Goal: Information Seeking & Learning: Learn about a topic

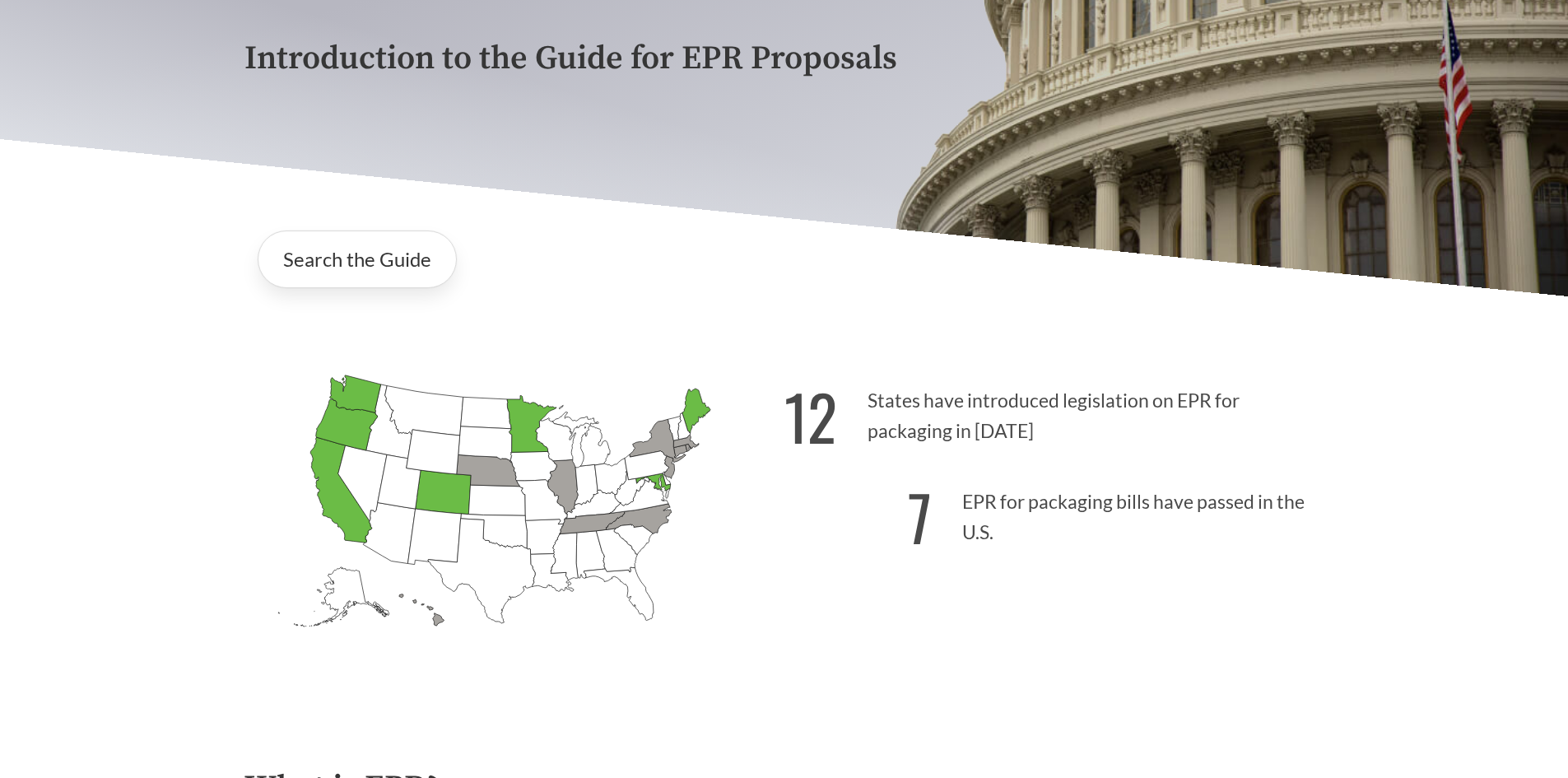
scroll to position [271, 0]
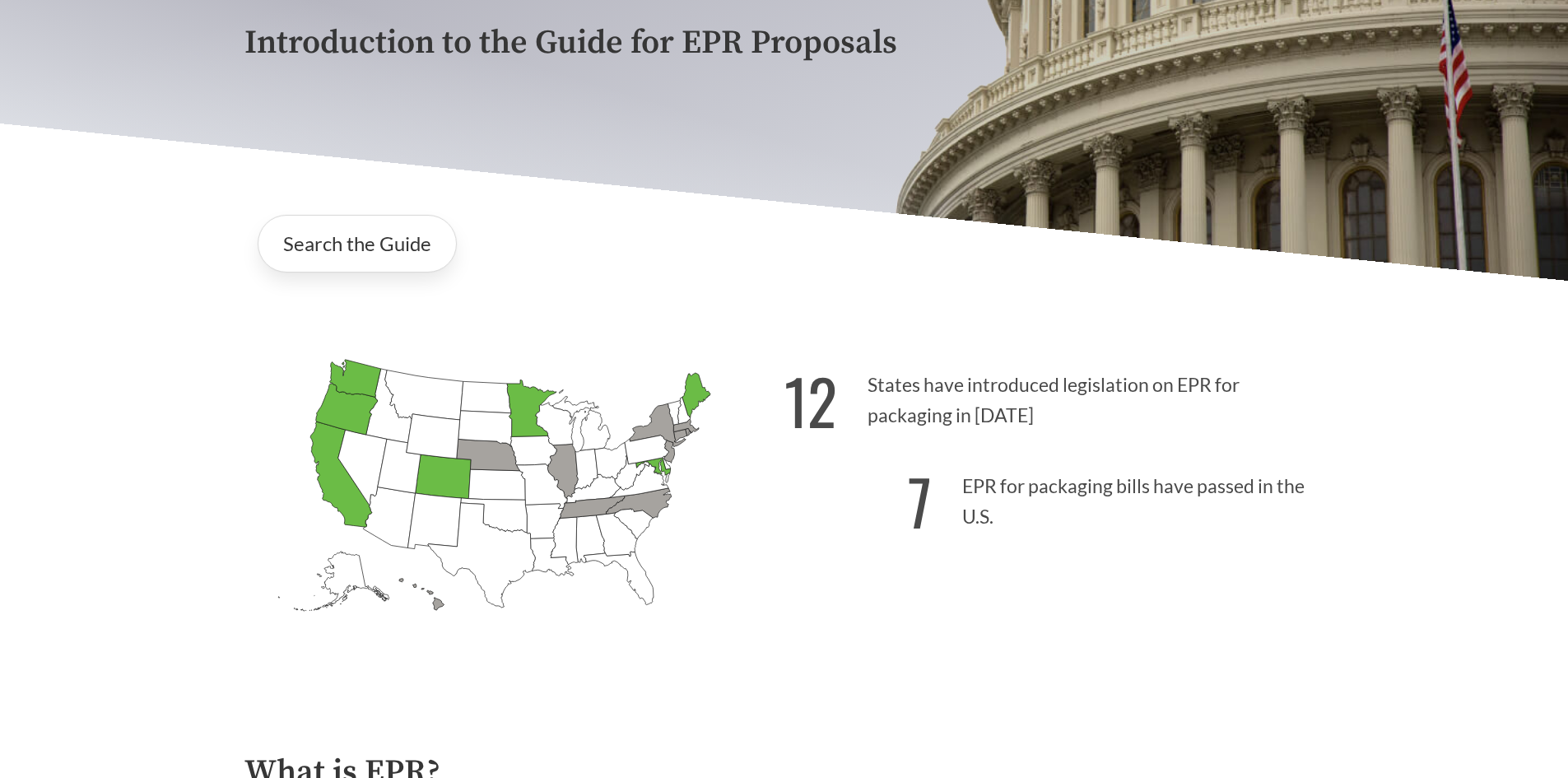
scroll to position [390, 0]
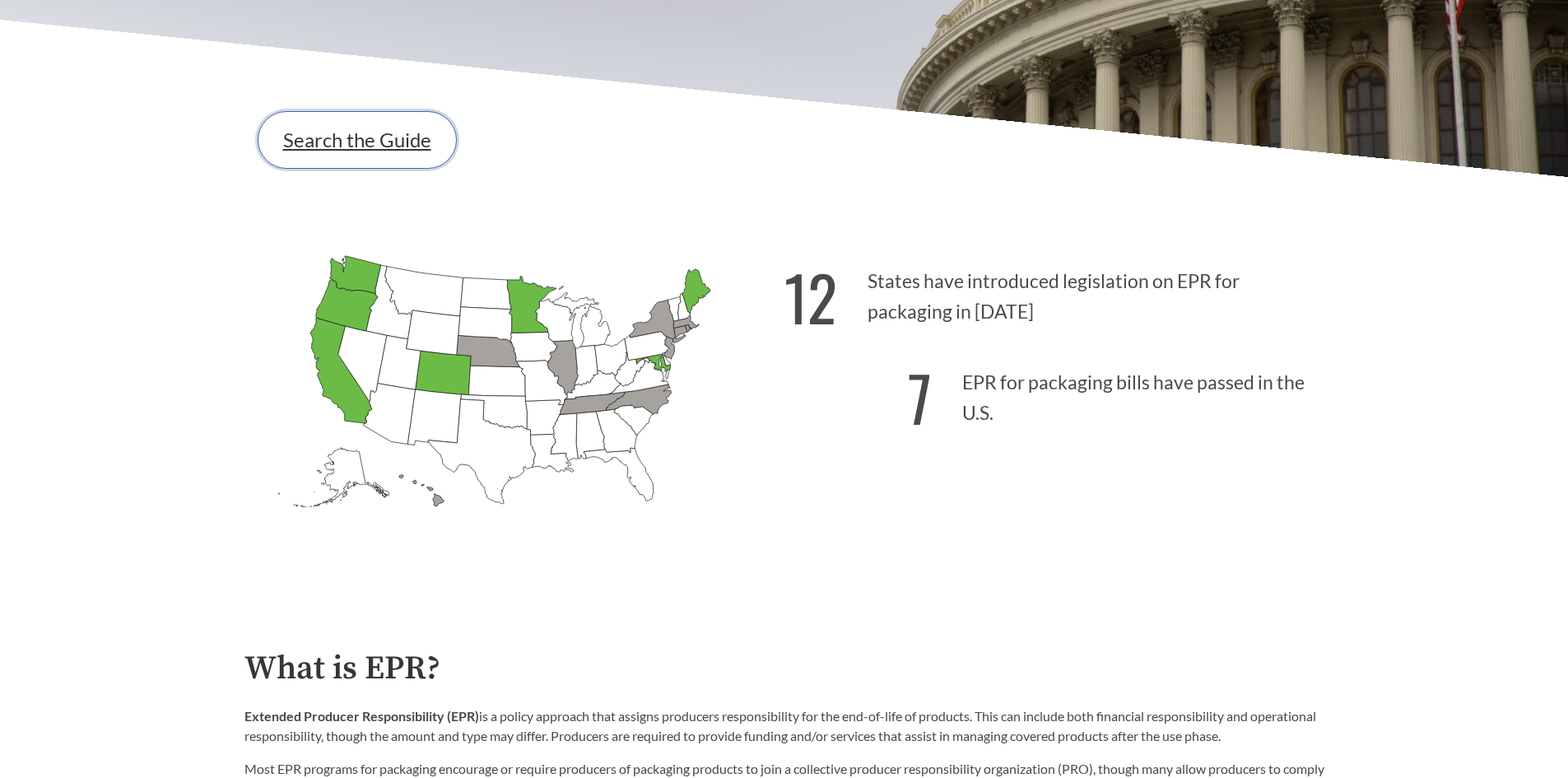
click at [315, 147] on link "Search the Guide" at bounding box center [357, 139] width 199 height 57
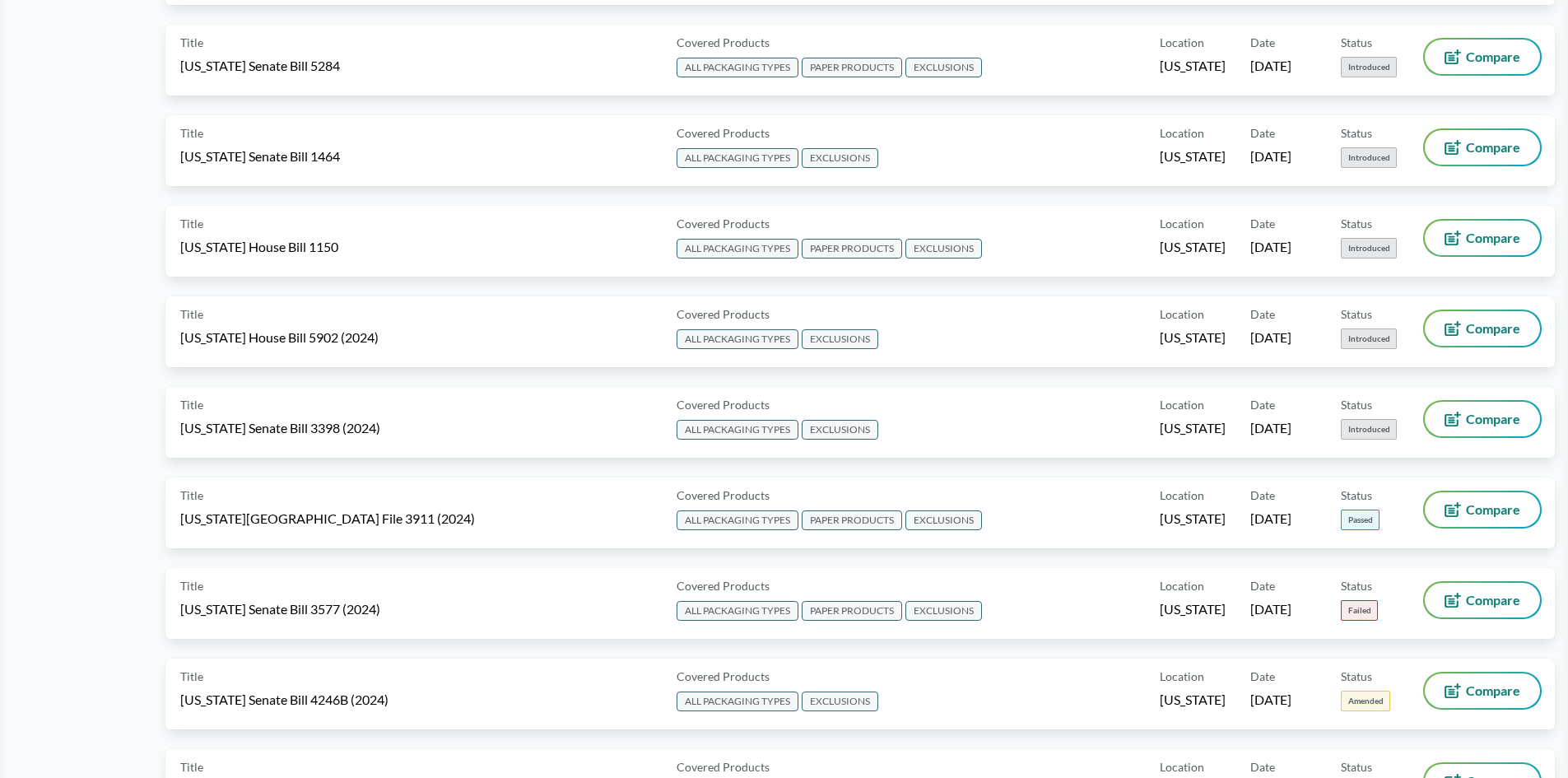
scroll to position [2084, 0]
